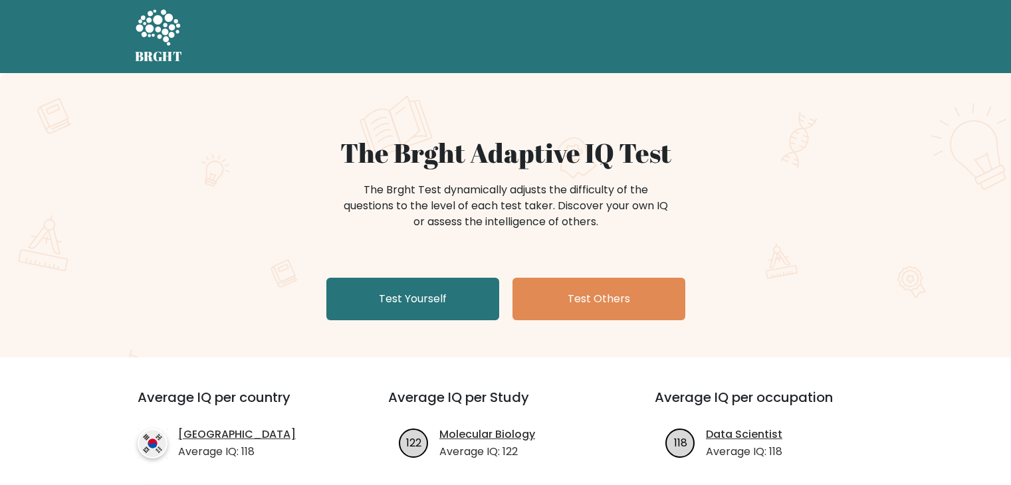
scroll to position [133, 0]
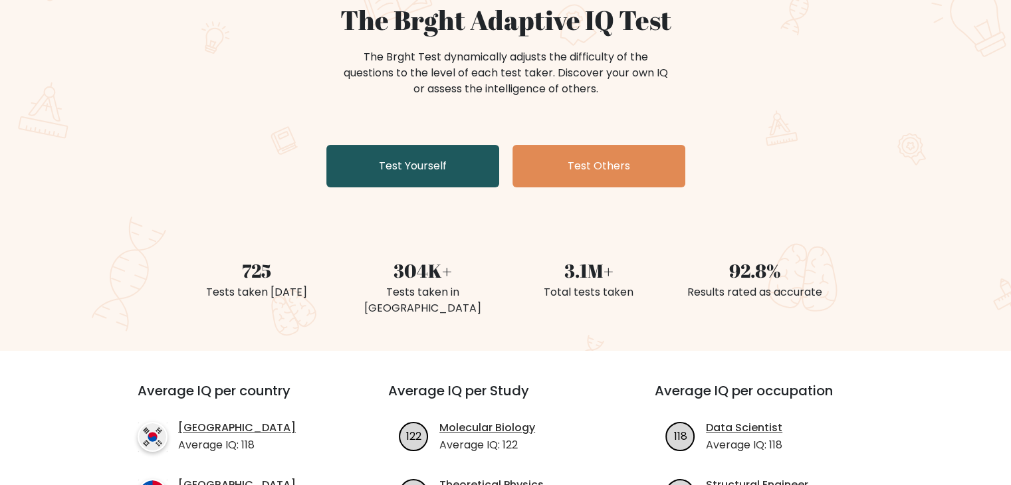
click at [375, 183] on link "Test Yourself" at bounding box center [412, 166] width 173 height 43
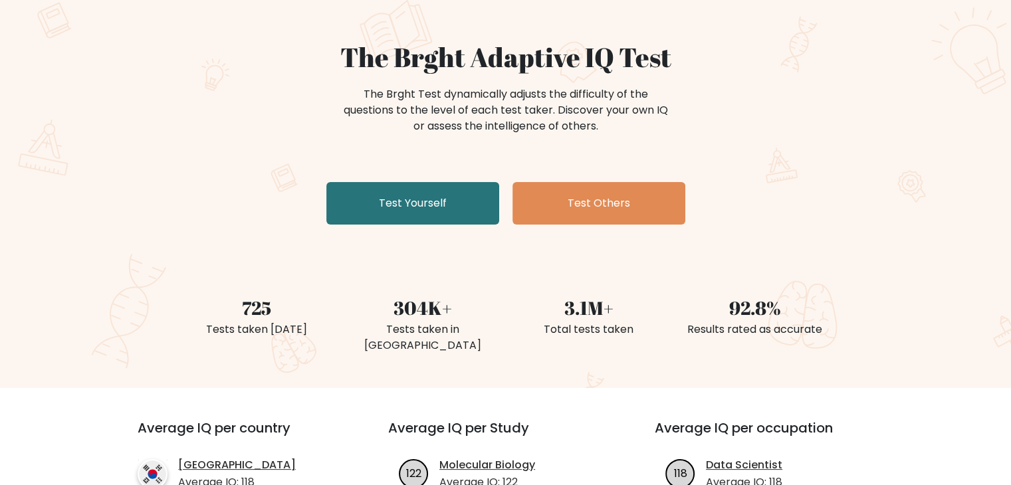
scroll to position [66, 0]
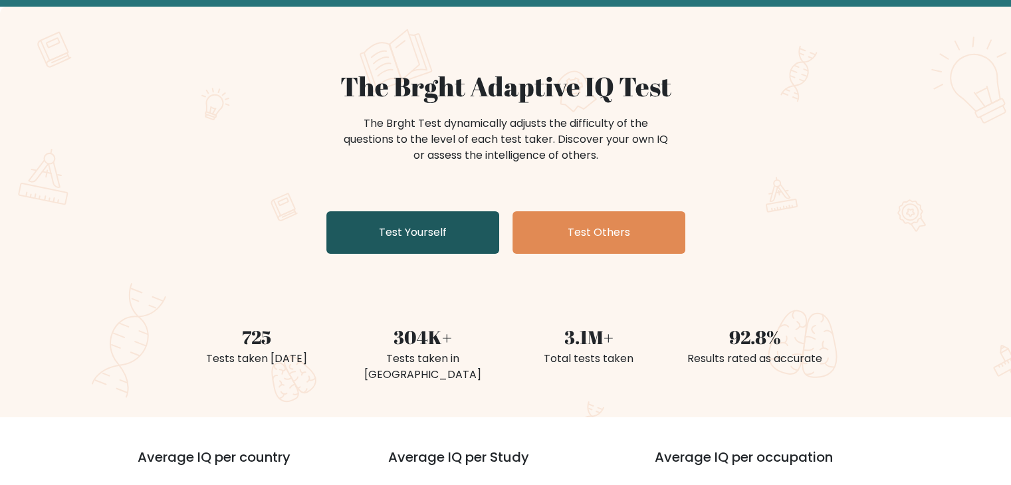
click at [391, 229] on link "Test Yourself" at bounding box center [412, 232] width 173 height 43
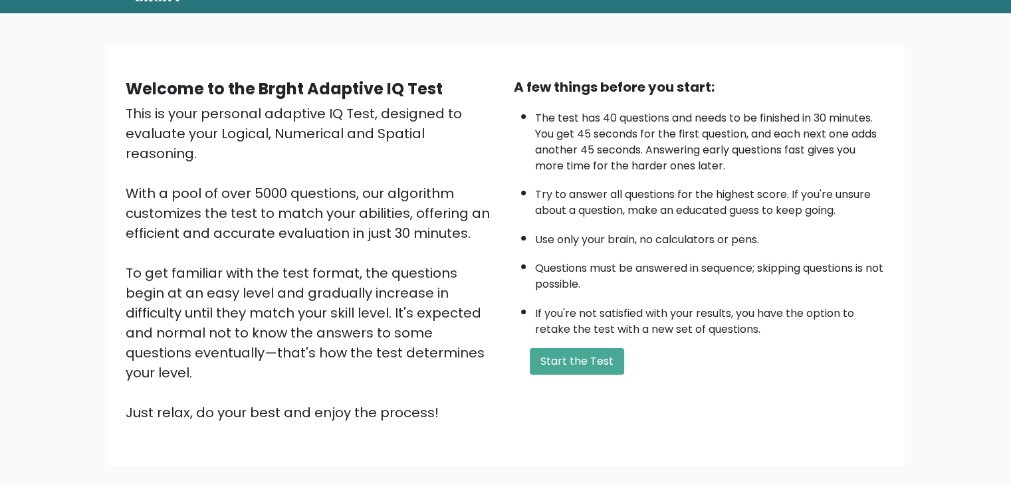
scroll to position [57, 0]
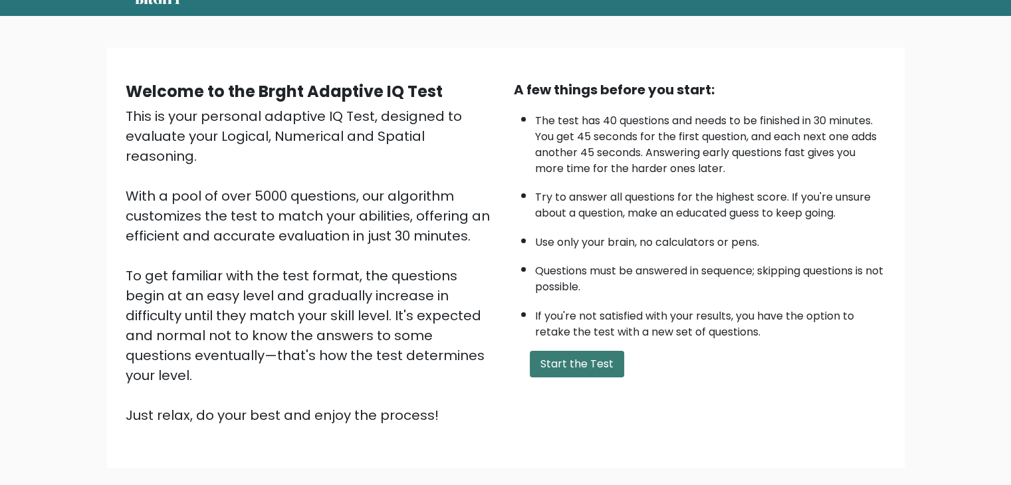
click at [552, 351] on button "Start the Test" at bounding box center [577, 364] width 94 height 27
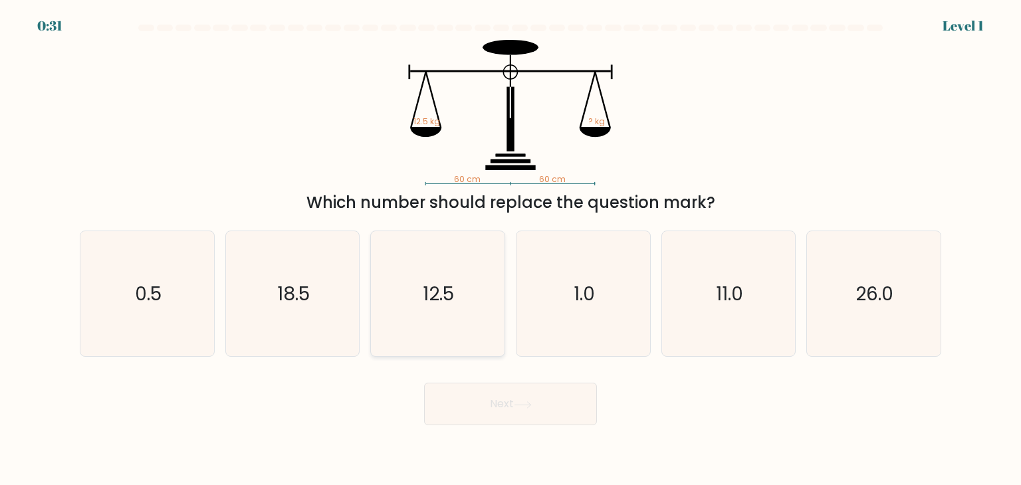
click at [421, 298] on icon "12.5" at bounding box center [437, 293] width 125 height 125
click at [510, 249] on input "c. 12.5" at bounding box center [510, 246] width 1 height 7
radio input "true"
click at [475, 395] on button "Next" at bounding box center [510, 404] width 173 height 43
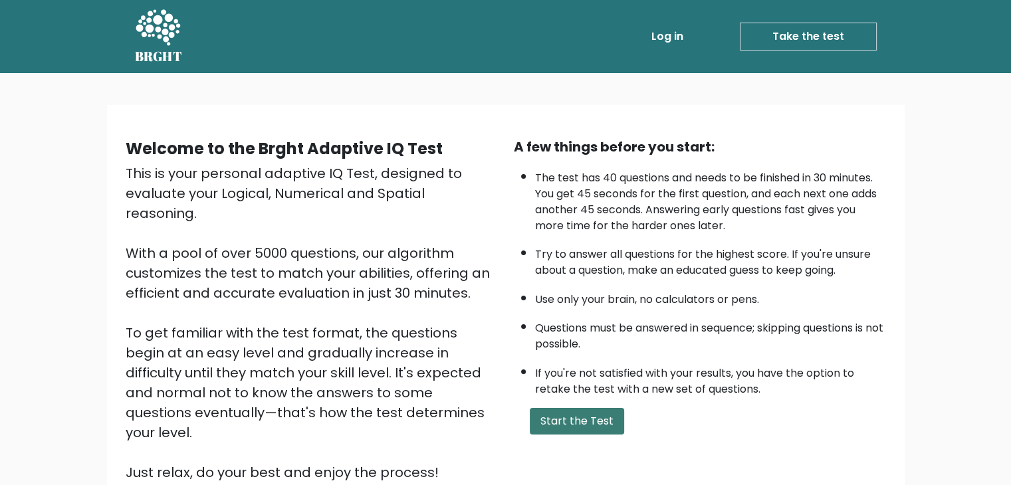
click at [590, 414] on button "Start the Test" at bounding box center [577, 421] width 94 height 27
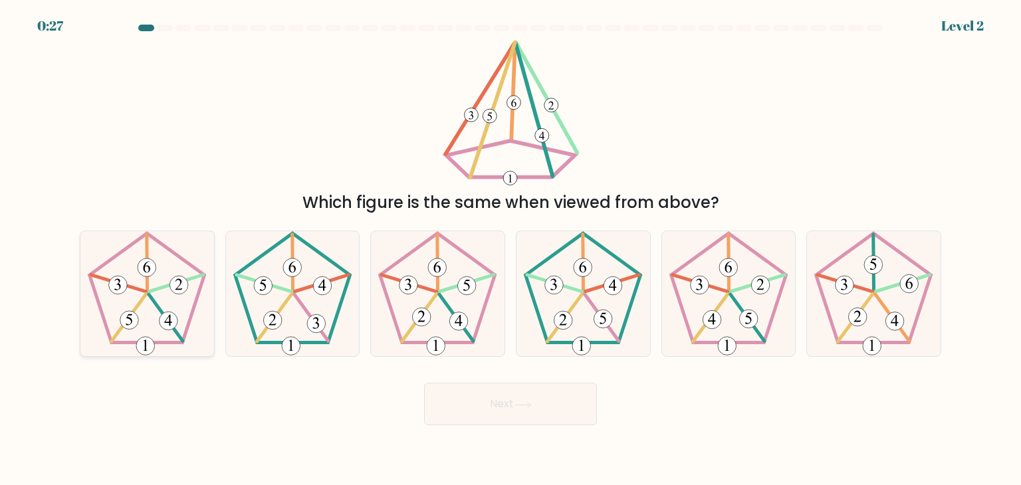
click at [142, 309] on icon at bounding box center [146, 293] width 125 height 125
click at [510, 249] on input "a." at bounding box center [510, 246] width 1 height 7
radio input "true"
click at [467, 412] on button "Next" at bounding box center [510, 404] width 173 height 43
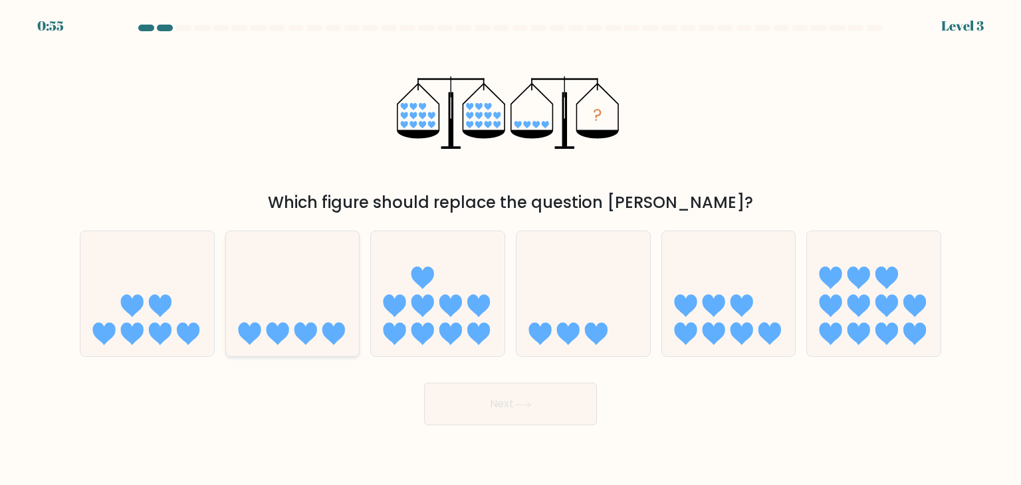
click at [331, 288] on icon at bounding box center [293, 294] width 134 height 110
click at [510, 249] on input "b." at bounding box center [510, 246] width 1 height 7
radio input "true"
click at [469, 399] on button "Next" at bounding box center [510, 404] width 173 height 43
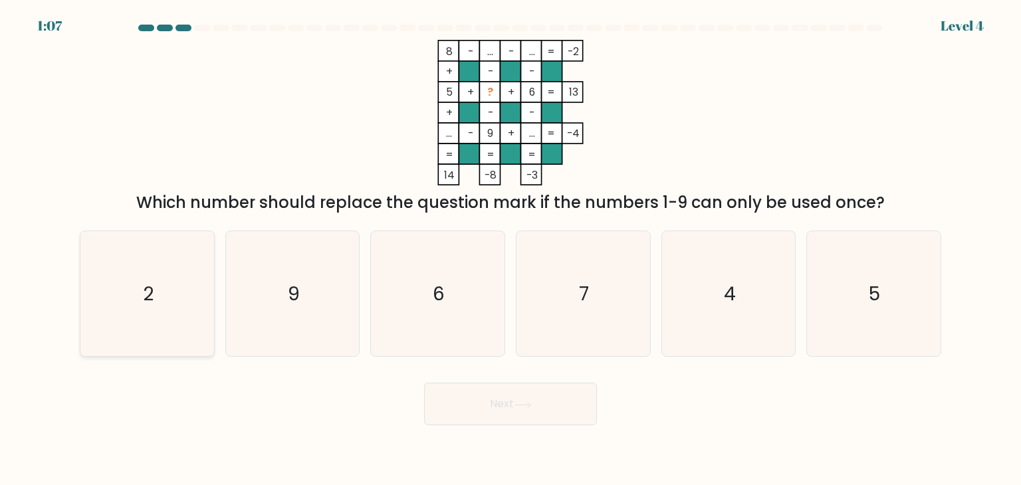
click at [177, 286] on icon "2" at bounding box center [146, 293] width 125 height 125
click at [510, 249] on input "a. 2" at bounding box center [510, 246] width 1 height 7
radio input "true"
click at [476, 405] on button "Next" at bounding box center [510, 404] width 173 height 43
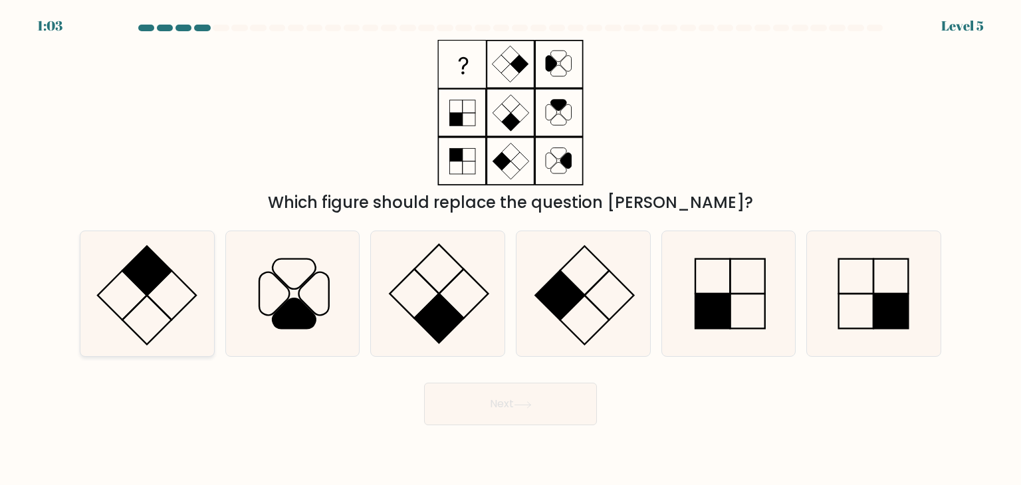
click at [186, 300] on icon at bounding box center [146, 293] width 125 height 125
click at [510, 249] on input "a." at bounding box center [510, 246] width 1 height 7
radio input "true"
click at [473, 401] on button "Next" at bounding box center [510, 404] width 173 height 43
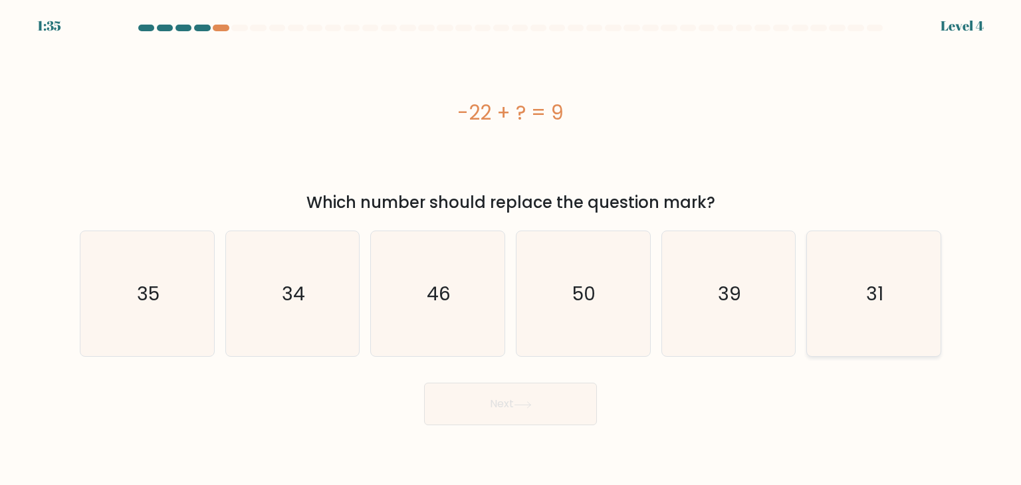
click at [925, 302] on icon "31" at bounding box center [873, 293] width 125 height 125
click at [511, 249] on input "f. 31" at bounding box center [510, 246] width 1 height 7
radio input "true"
click at [925, 302] on icon "31" at bounding box center [874, 294] width 124 height 124
click at [511, 249] on input "f. 31" at bounding box center [510, 246] width 1 height 7
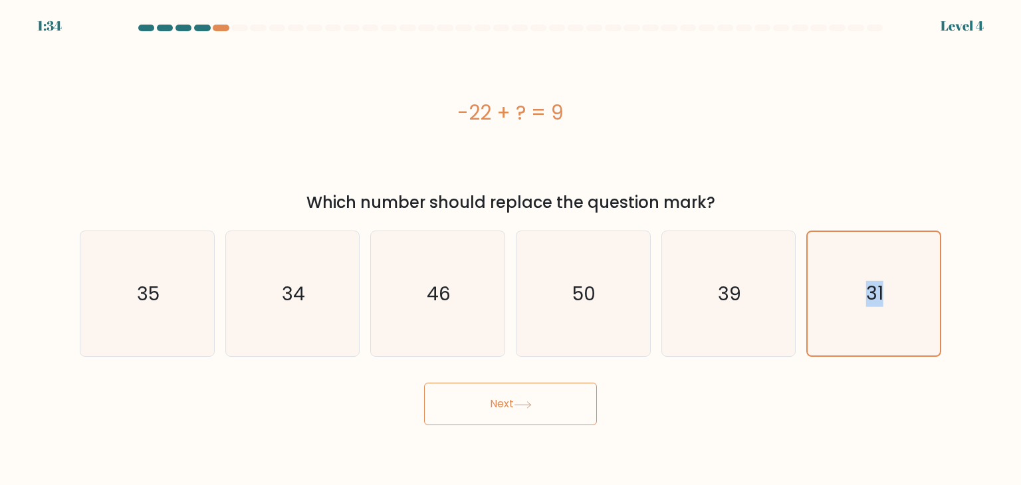
click at [500, 408] on button "Next" at bounding box center [510, 404] width 173 height 43
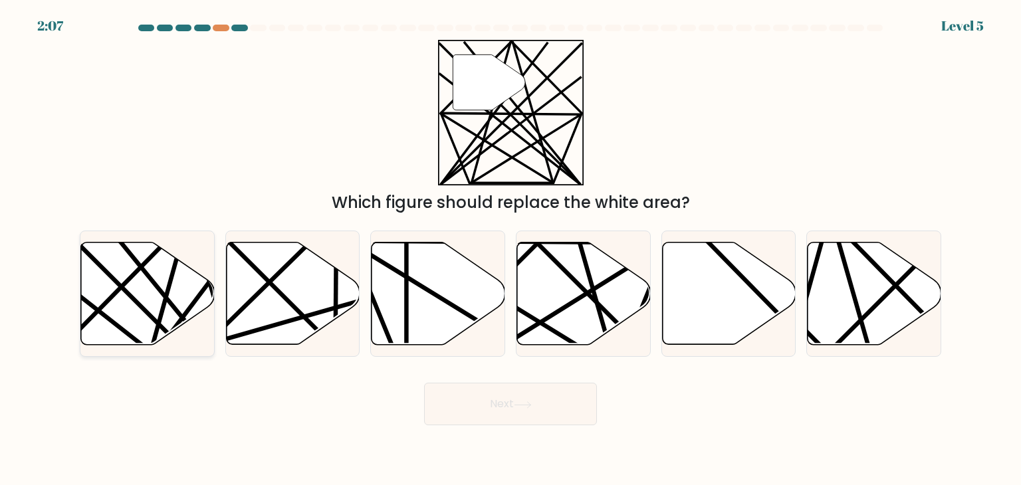
click at [200, 292] on line at bounding box center [157, 350] width 198 height 263
click at [510, 249] on input "a." at bounding box center [510, 246] width 1 height 7
radio input "true"
click at [549, 395] on button "Next" at bounding box center [510, 404] width 173 height 43
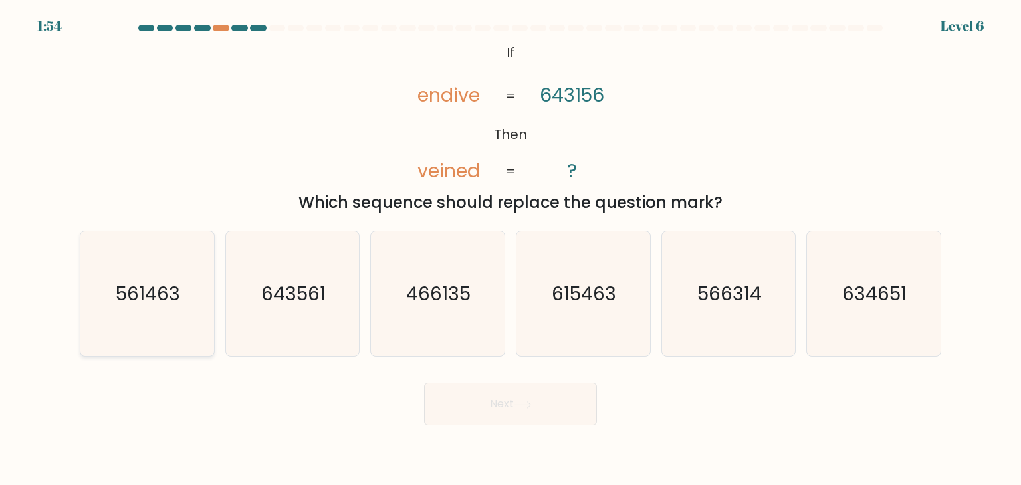
click at [176, 322] on icon "561463" at bounding box center [146, 293] width 125 height 125
click at [510, 249] on input "a. 561463" at bounding box center [510, 246] width 1 height 7
radio input "true"
click at [457, 412] on button "Next" at bounding box center [510, 404] width 173 height 43
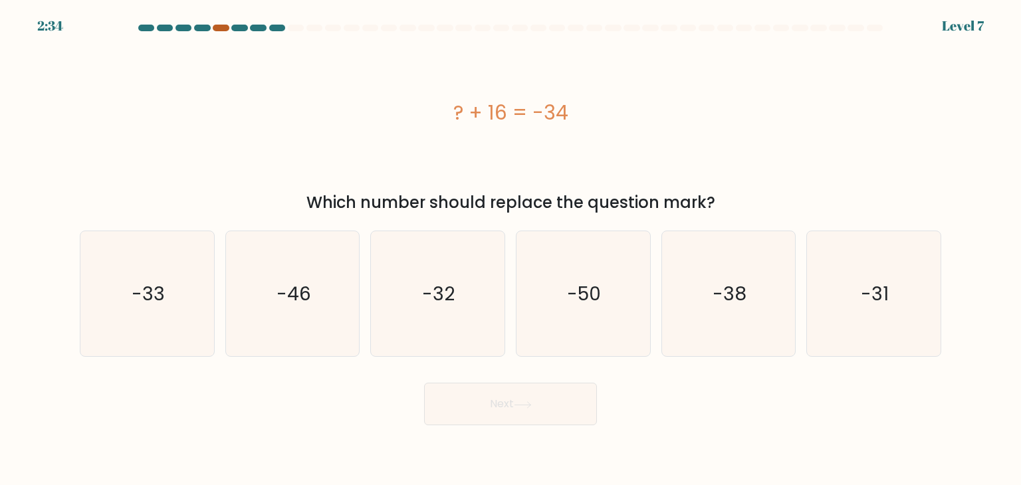
click at [224, 31] on div at bounding box center [221, 28] width 16 height 7
click at [562, 268] on icon "-50" at bounding box center [582, 293] width 125 height 125
click at [511, 249] on input "d. -50" at bounding box center [510, 246] width 1 height 7
radio input "true"
click at [545, 391] on button "Next" at bounding box center [510, 404] width 173 height 43
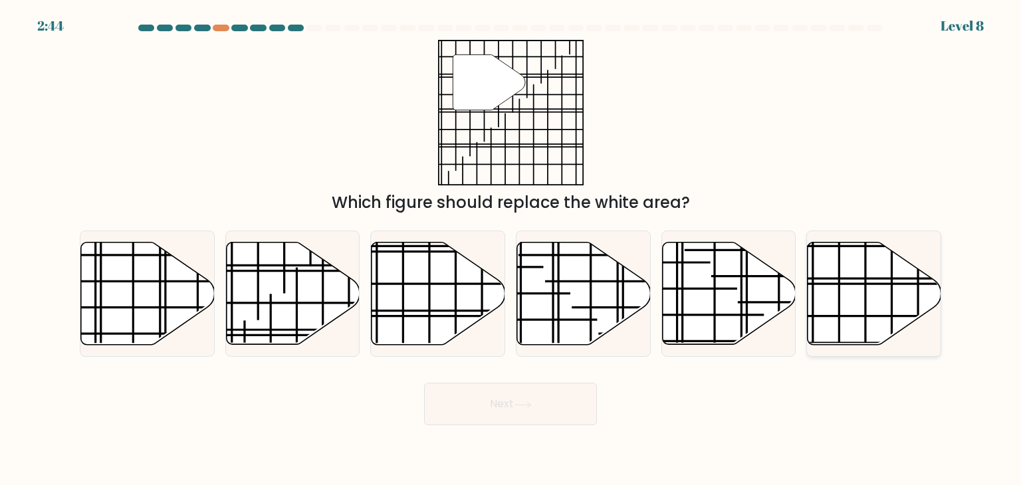
click at [825, 289] on icon at bounding box center [875, 294] width 134 height 102
click at [511, 249] on input "f." at bounding box center [510, 246] width 1 height 7
radio input "true"
click at [550, 406] on button "Next" at bounding box center [510, 404] width 173 height 43
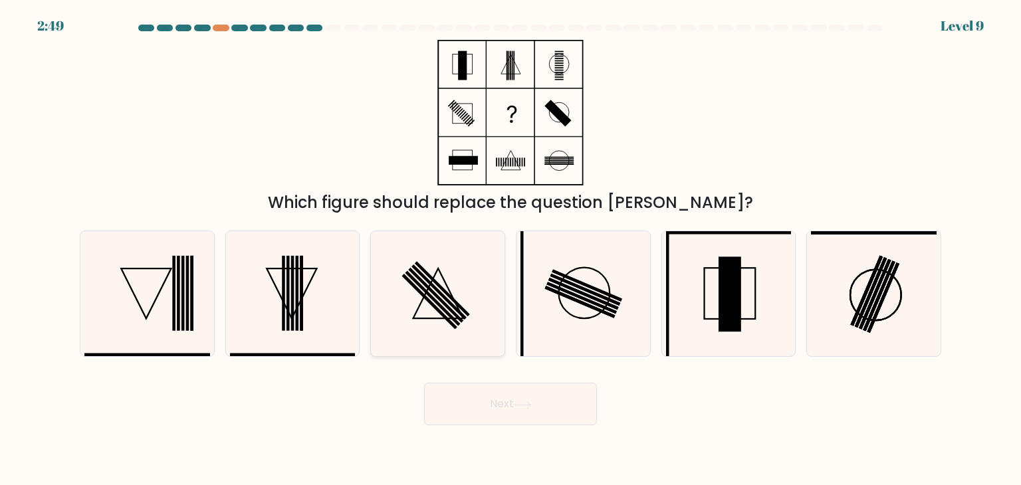
click at [402, 290] on icon at bounding box center [437, 293] width 125 height 125
click at [510, 249] on input "c." at bounding box center [510, 246] width 1 height 7
radio input "true"
click at [544, 407] on button "Next" at bounding box center [510, 404] width 173 height 43
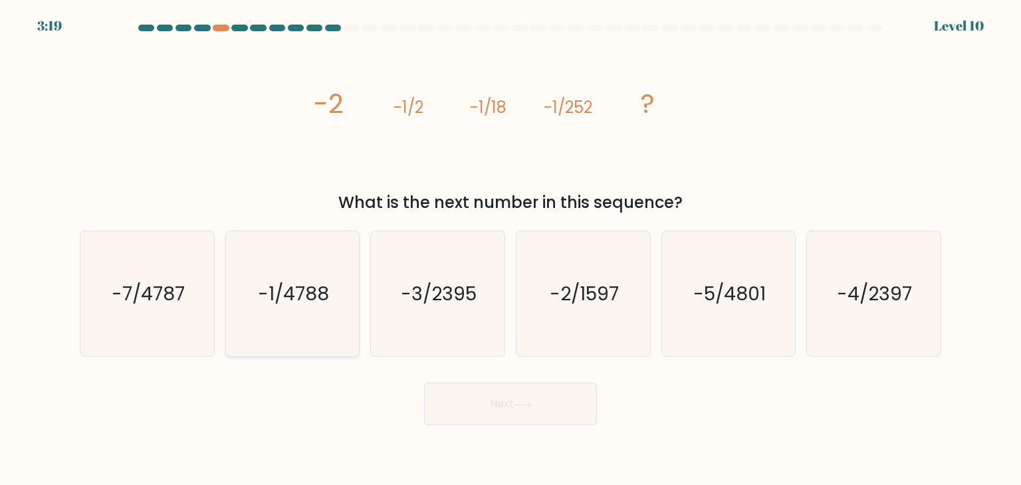
click at [290, 320] on icon "-1/4788" at bounding box center [292, 293] width 125 height 125
click at [510, 249] on input "b. -1/4788" at bounding box center [510, 246] width 1 height 7
radio input "true"
click at [543, 405] on button "Next" at bounding box center [510, 404] width 173 height 43
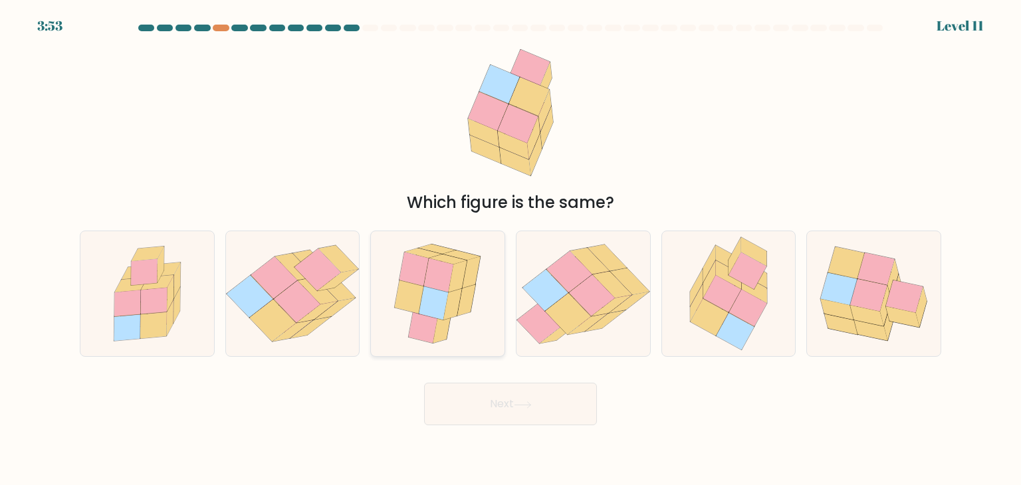
click at [457, 298] on icon at bounding box center [453, 304] width 19 height 32
click at [510, 249] on input "c." at bounding box center [510, 246] width 1 height 7
radio input "true"
click at [479, 399] on button "Next" at bounding box center [510, 404] width 173 height 43
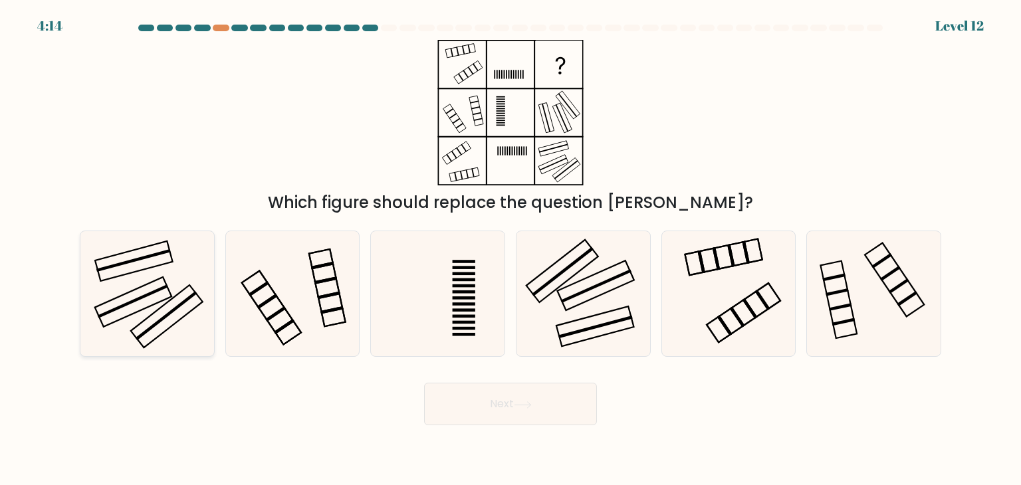
click at [107, 251] on icon at bounding box center [146, 293] width 125 height 125
click at [510, 249] on input "a." at bounding box center [510, 246] width 1 height 7
radio input "true"
click at [554, 414] on button "Next" at bounding box center [510, 404] width 173 height 43
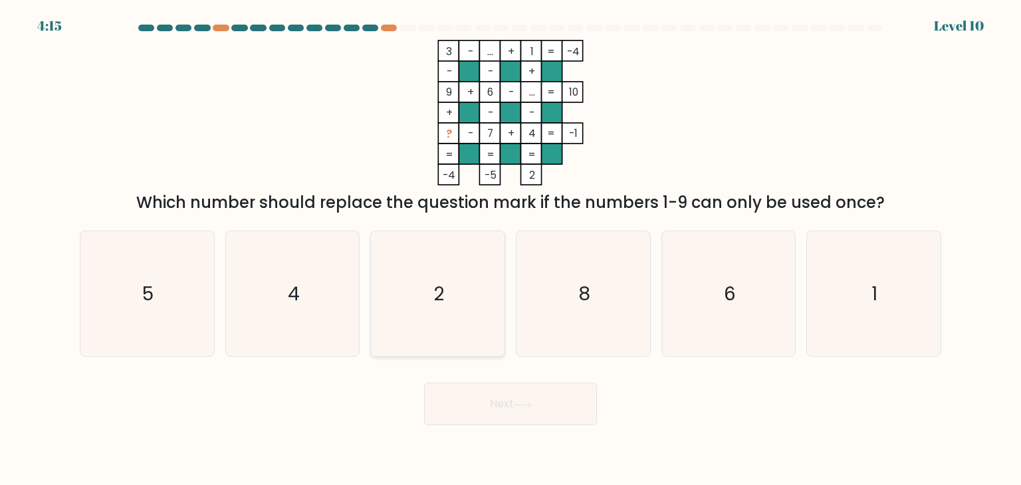
click at [452, 281] on icon "2" at bounding box center [437, 293] width 125 height 125
click at [510, 249] on input "c. 2" at bounding box center [510, 246] width 1 height 7
radio input "true"
click at [475, 398] on button "Next" at bounding box center [510, 404] width 173 height 43
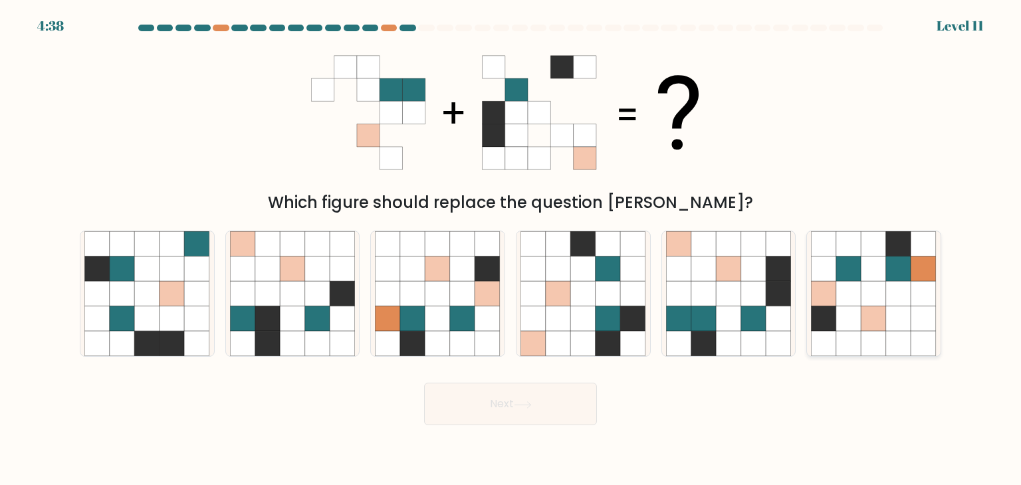
click at [869, 297] on icon at bounding box center [873, 293] width 25 height 25
click at [511, 249] on input "f." at bounding box center [510, 246] width 1 height 7
radio input "true"
click at [578, 393] on button "Next" at bounding box center [510, 404] width 173 height 43
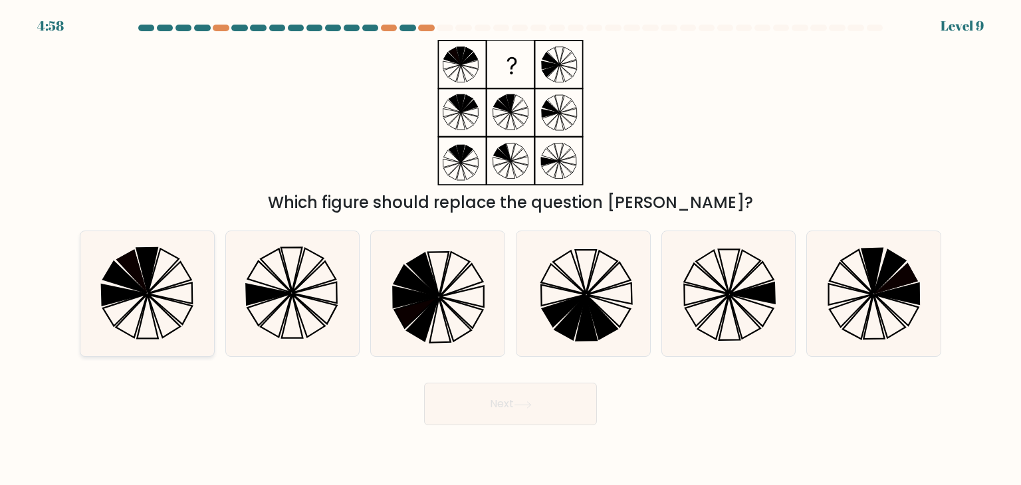
click at [175, 299] on icon at bounding box center [170, 293] width 45 height 21
click at [510, 249] on input "a." at bounding box center [510, 246] width 1 height 7
radio input "true"
click at [561, 415] on button "Next" at bounding box center [510, 404] width 173 height 43
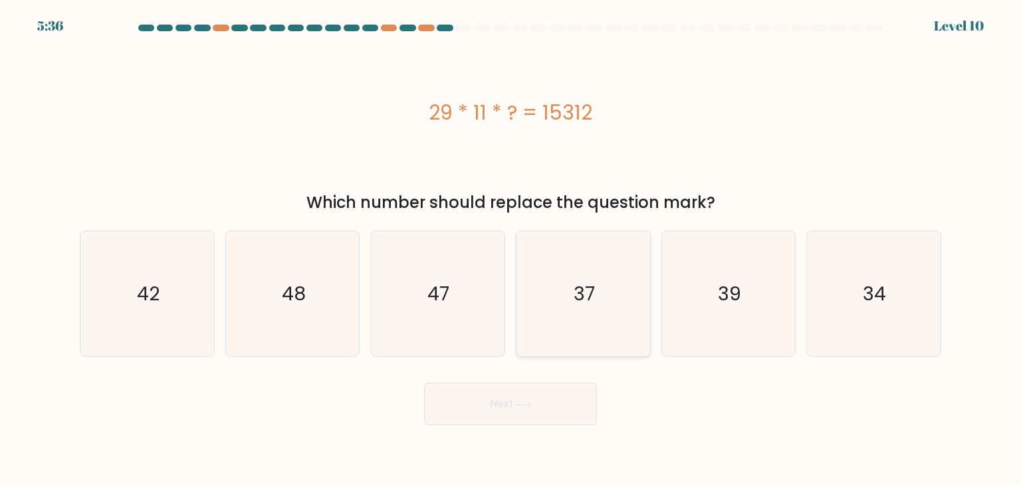
click at [553, 307] on icon "37" at bounding box center [582, 293] width 125 height 125
click at [511, 249] on input "d. 37" at bounding box center [510, 246] width 1 height 7
radio input "true"
click at [552, 410] on button "Next" at bounding box center [510, 404] width 173 height 43
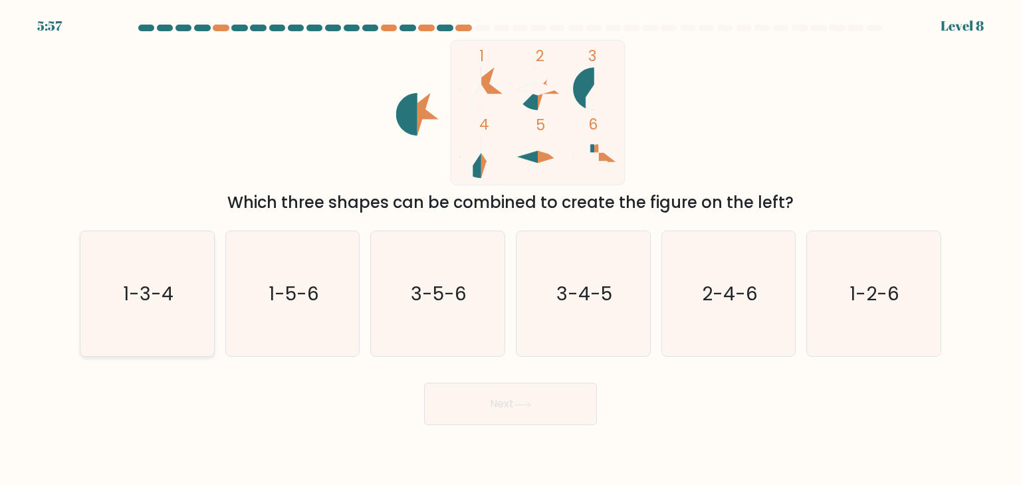
click at [181, 296] on icon "1-3-4" at bounding box center [146, 293] width 125 height 125
click at [510, 249] on input "a. 1-3-4" at bounding box center [510, 246] width 1 height 7
radio input "true"
click at [554, 378] on div "Next" at bounding box center [510, 399] width 877 height 53
click at [539, 395] on button "Next" at bounding box center [510, 404] width 173 height 43
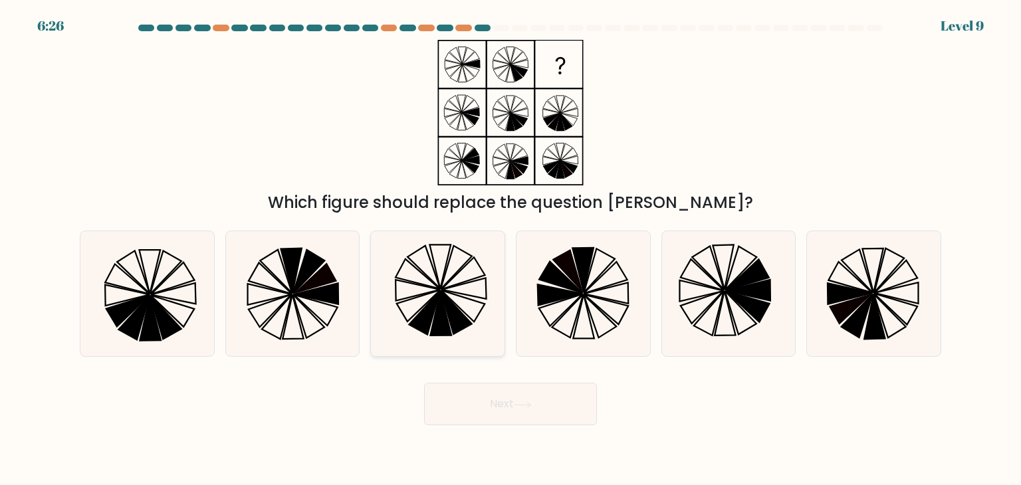
click at [450, 291] on icon at bounding box center [464, 288] width 45 height 21
click at [510, 249] on input "c." at bounding box center [510, 246] width 1 height 7
radio input "true"
click at [506, 403] on button "Next" at bounding box center [510, 404] width 173 height 43
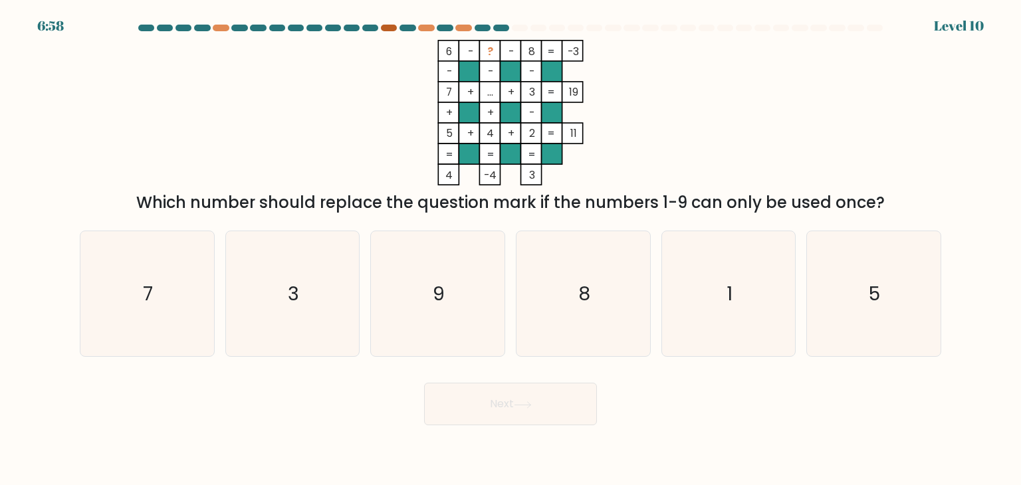
click at [395, 28] on div at bounding box center [389, 28] width 16 height 7
click at [456, 299] on icon "9" at bounding box center [437, 293] width 125 height 125
click at [510, 249] on input "c. 9" at bounding box center [510, 246] width 1 height 7
radio input "true"
click at [526, 387] on button "Next" at bounding box center [510, 404] width 173 height 43
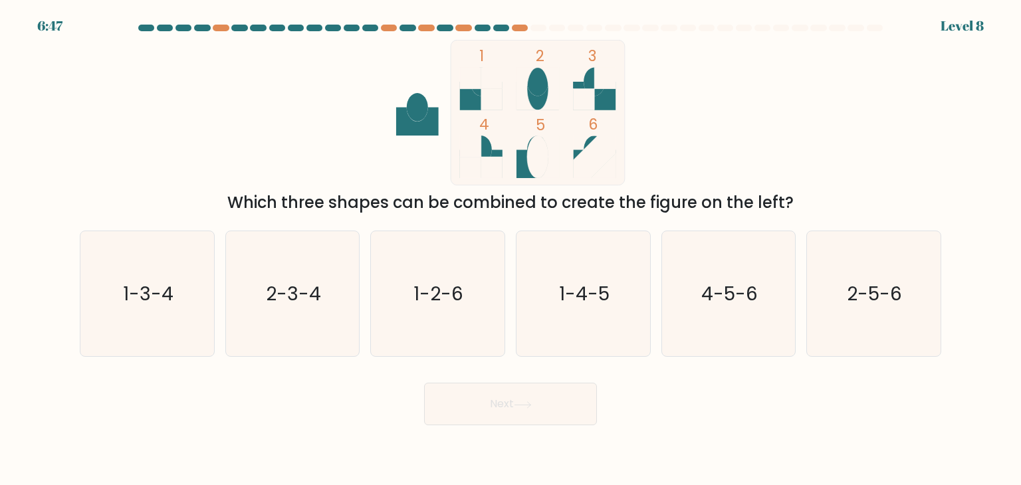
click at [875, 30] on div at bounding box center [875, 28] width 16 height 7
click at [156, 320] on icon "1-3-4" at bounding box center [146, 293] width 125 height 125
click at [510, 249] on input "a. 1-3-4" at bounding box center [510, 246] width 1 height 7
radio input "true"
click at [489, 405] on button "Next" at bounding box center [510, 404] width 173 height 43
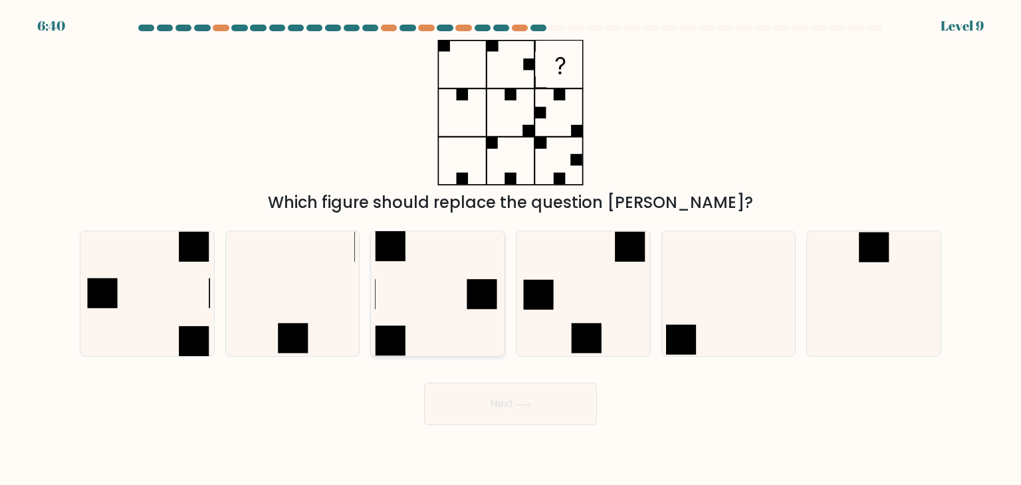
click at [404, 288] on icon at bounding box center [437, 293] width 125 height 125
click at [510, 249] on input "c." at bounding box center [510, 246] width 1 height 7
radio input "true"
click at [466, 405] on button "Next" at bounding box center [510, 404] width 173 height 43
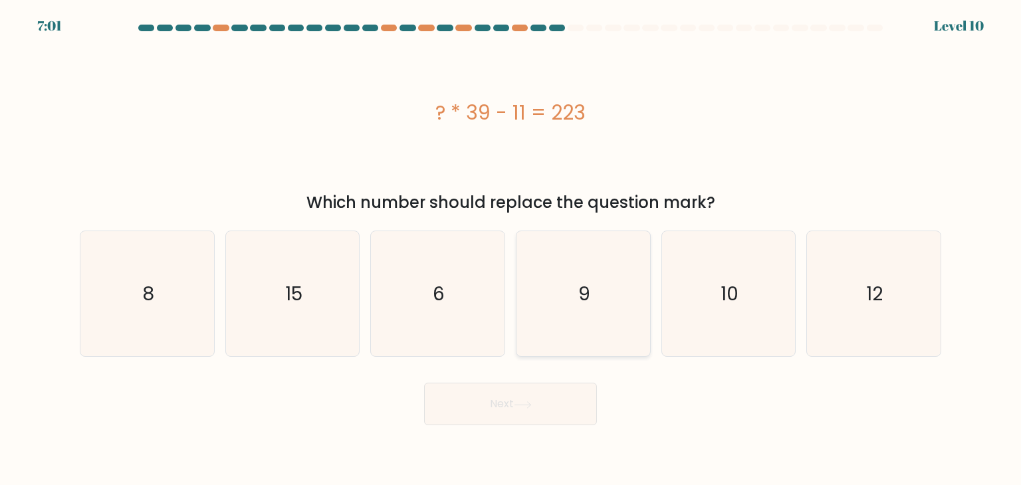
click at [534, 306] on icon "9" at bounding box center [582, 293] width 125 height 125
click at [511, 249] on input "d. 9" at bounding box center [510, 246] width 1 height 7
radio input "true"
click at [480, 394] on button "Next" at bounding box center [510, 404] width 173 height 43
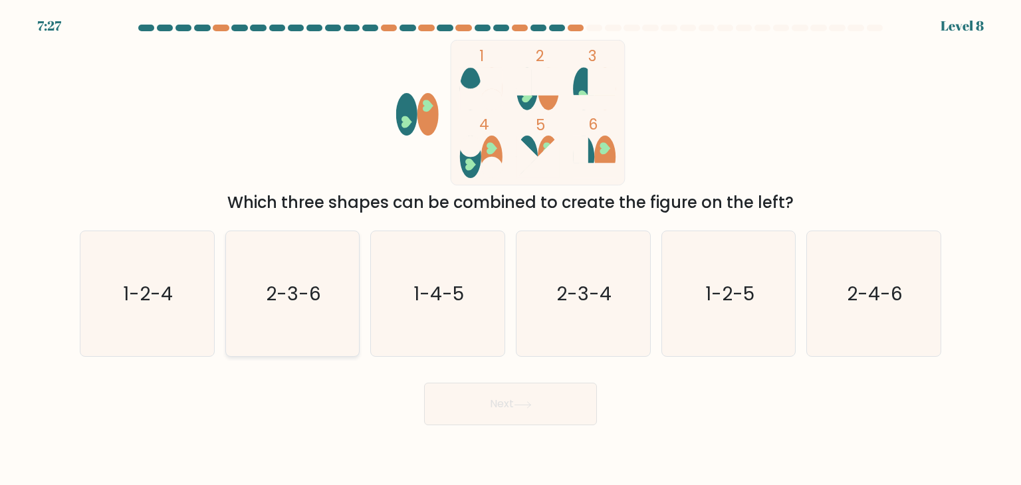
click at [346, 253] on icon "2-3-6" at bounding box center [292, 293] width 125 height 125
click at [510, 249] on input "b. 2-3-6" at bounding box center [510, 246] width 1 height 7
radio input "true"
click at [457, 409] on button "Next" at bounding box center [510, 404] width 173 height 43
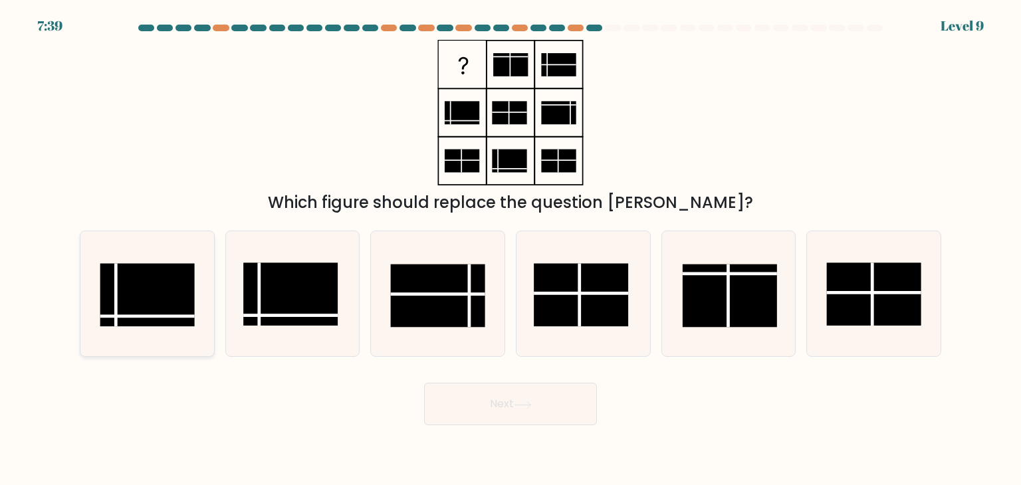
click at [154, 311] on rect at bounding box center [147, 295] width 94 height 63
click at [510, 249] on input "a." at bounding box center [510, 246] width 1 height 7
radio input "true"
click at [469, 398] on button "Next" at bounding box center [510, 404] width 173 height 43
